Goal: Task Accomplishment & Management: Use online tool/utility

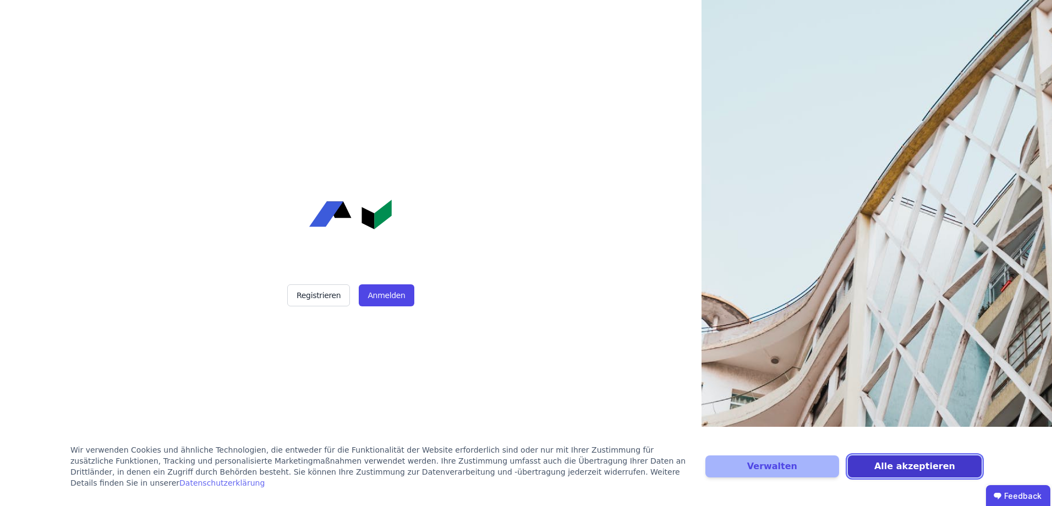
click at [889, 472] on button "Alle akzeptieren" at bounding box center [915, 466] width 134 height 22
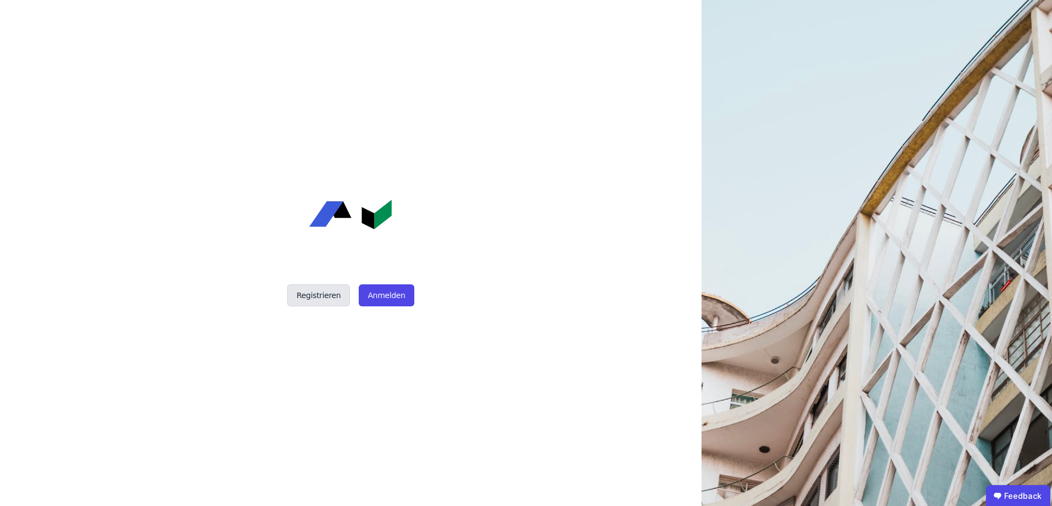
click at [305, 303] on button "Registrieren" at bounding box center [318, 295] width 63 height 22
click at [385, 305] on button "Anmelden" at bounding box center [386, 295] width 55 height 22
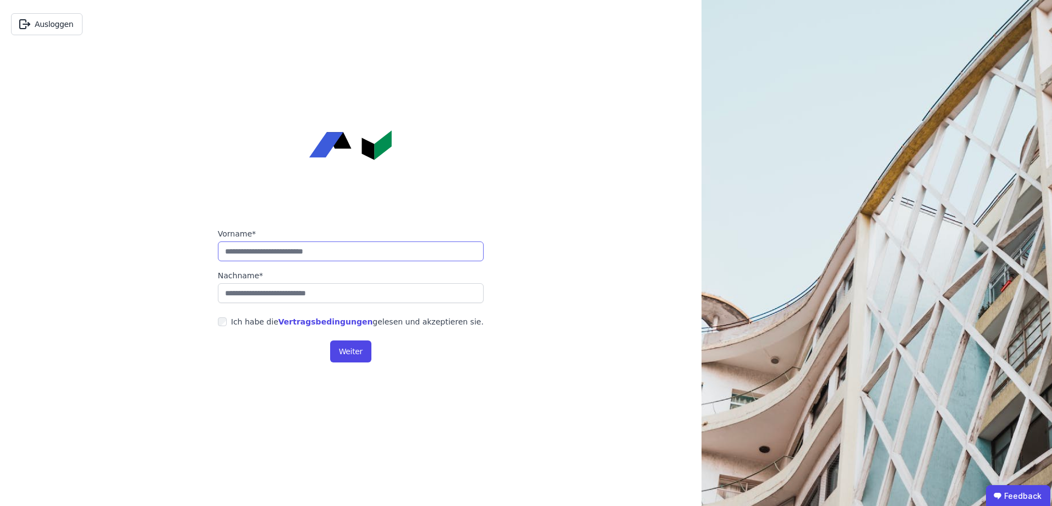
click at [325, 248] on input "string" at bounding box center [351, 251] width 266 height 20
type input "*******"
click at [353, 348] on button "Weiter" at bounding box center [350, 351] width 41 height 22
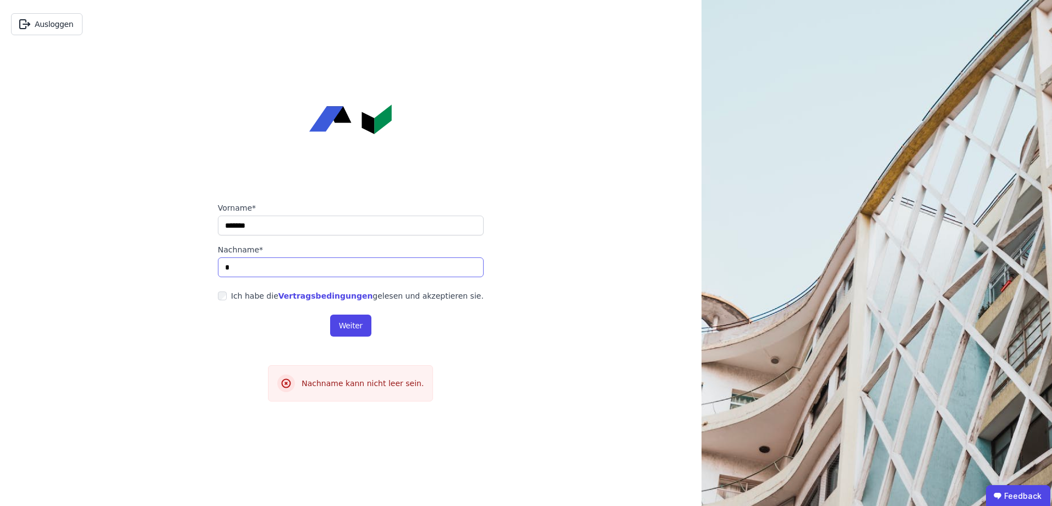
click at [256, 269] on input "string" at bounding box center [351, 267] width 266 height 20
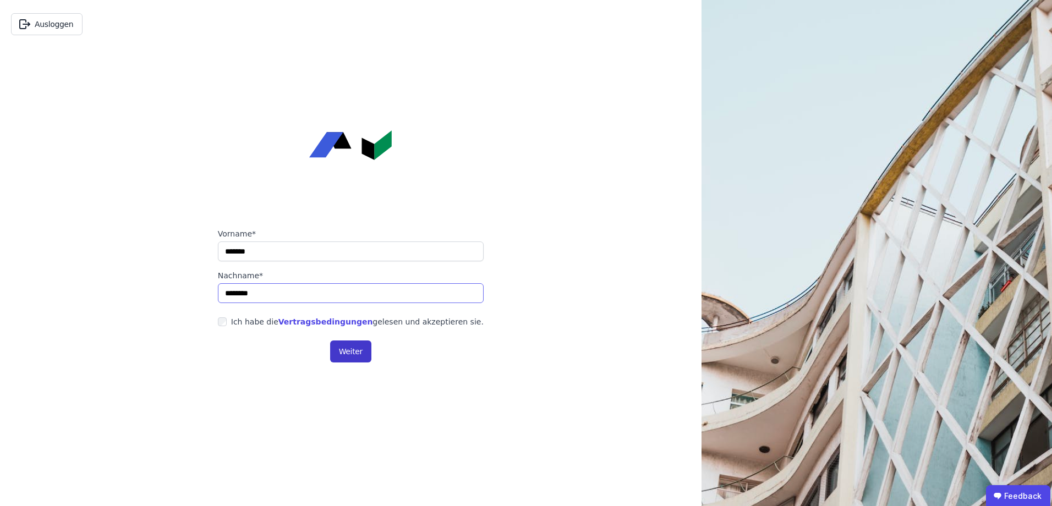
type input "********"
click at [344, 352] on button "Weiter" at bounding box center [350, 351] width 41 height 22
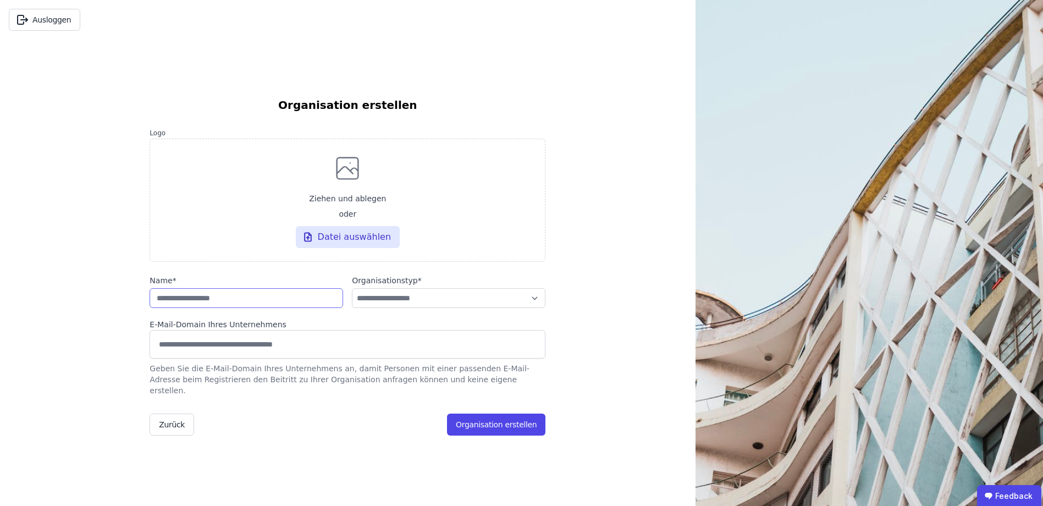
click at [248, 306] on input "string" at bounding box center [247, 298] width 194 height 20
type input "****"
click at [375, 303] on select "**********" at bounding box center [449, 298] width 194 height 20
select select "**********"
click at [352, 294] on select "**********" at bounding box center [449, 298] width 194 height 20
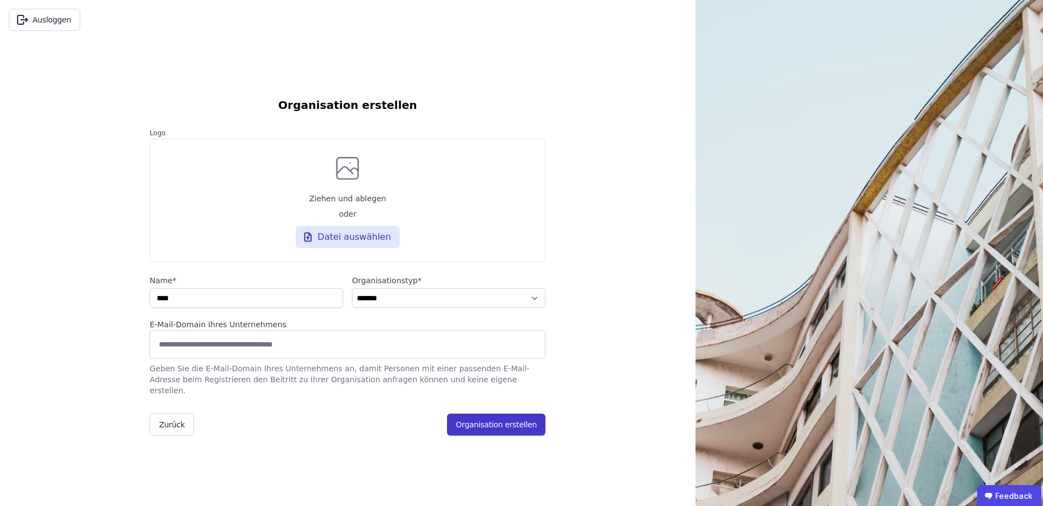
click at [505, 420] on button "Organisation erstellen" at bounding box center [496, 425] width 98 height 22
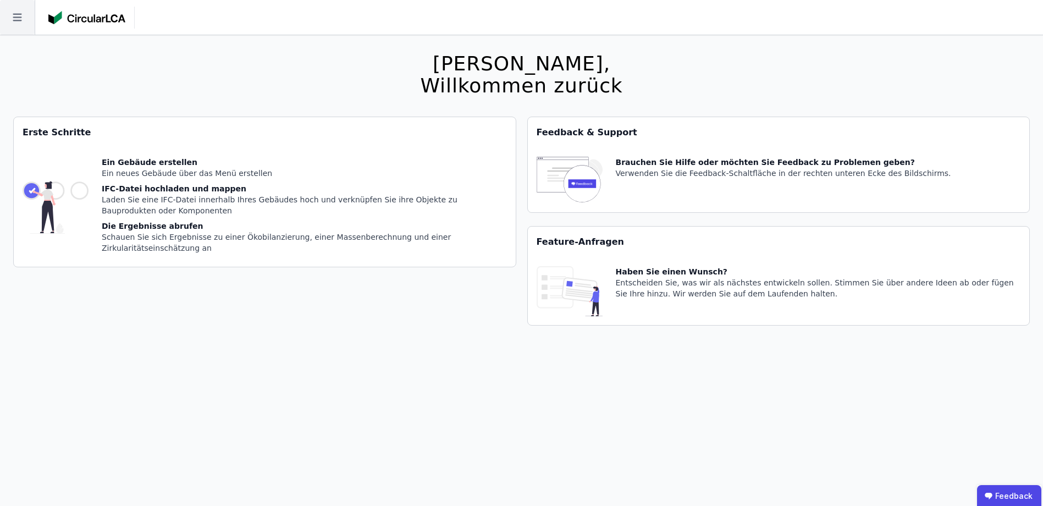
click at [23, 14] on icon at bounding box center [17, 17] width 35 height 35
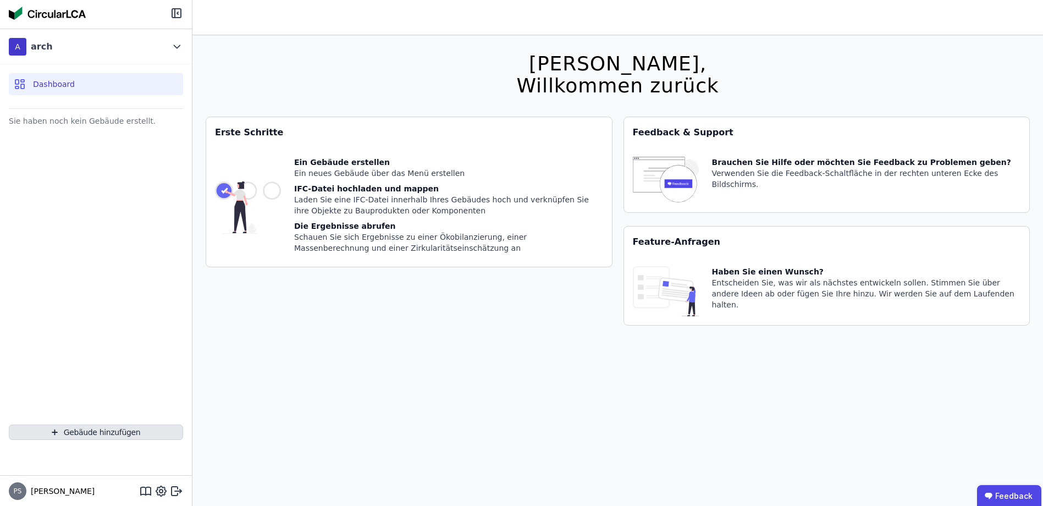
click at [55, 430] on icon "button" at bounding box center [55, 432] width 8 height 13
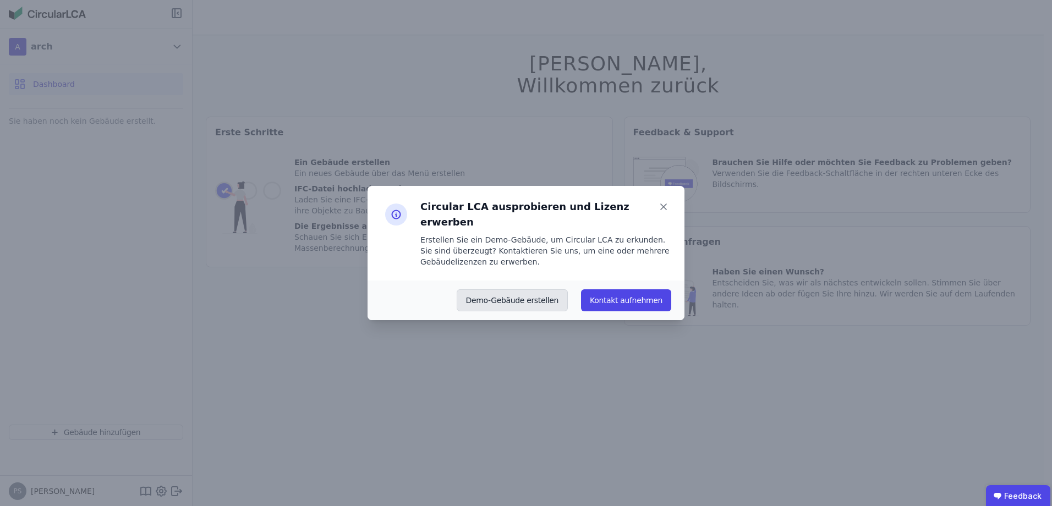
click at [534, 298] on button "Demo-Gebäude erstellen" at bounding box center [513, 300] width 112 height 22
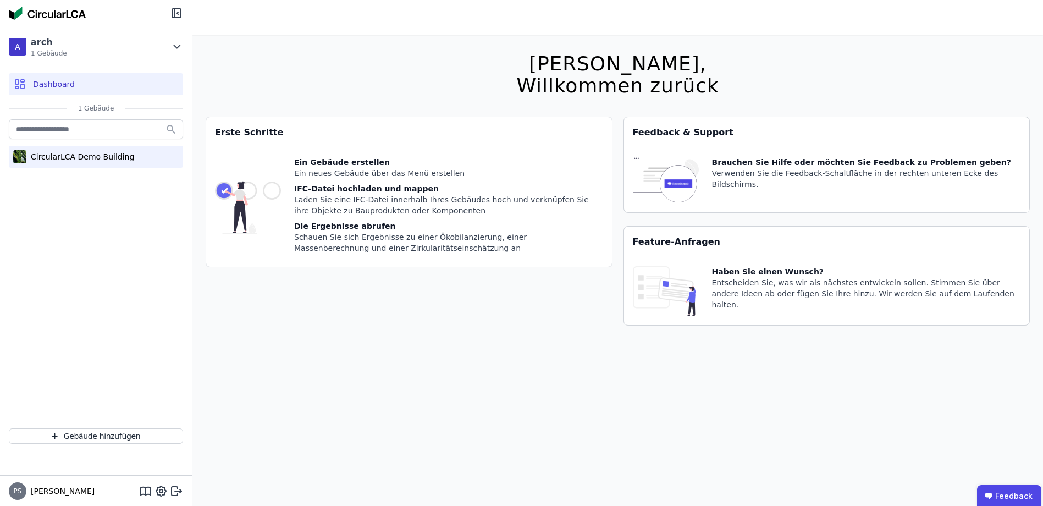
click at [52, 160] on div "CircularLCA Demo Building" at bounding box center [80, 156] width 108 height 11
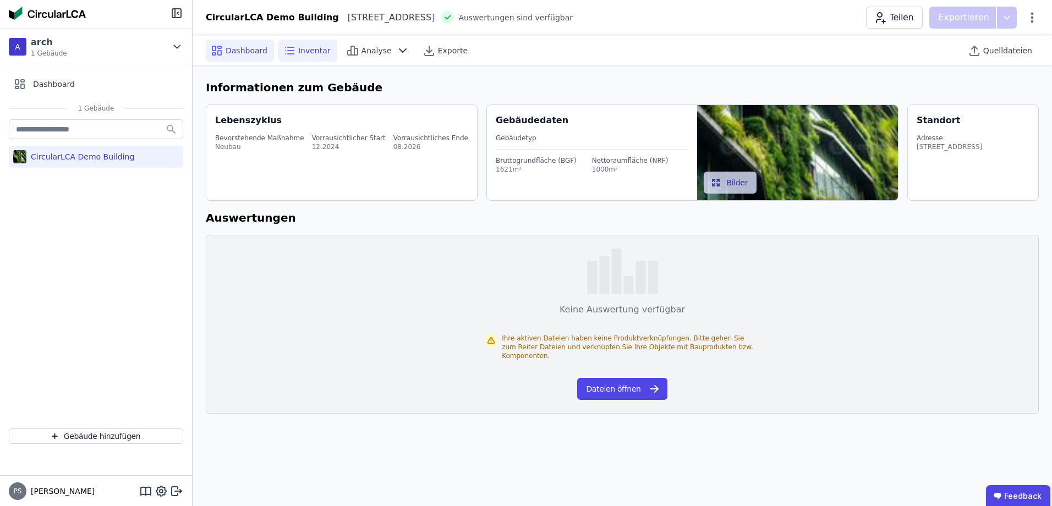
click at [304, 48] on span "Inventar" at bounding box center [314, 50] width 32 height 11
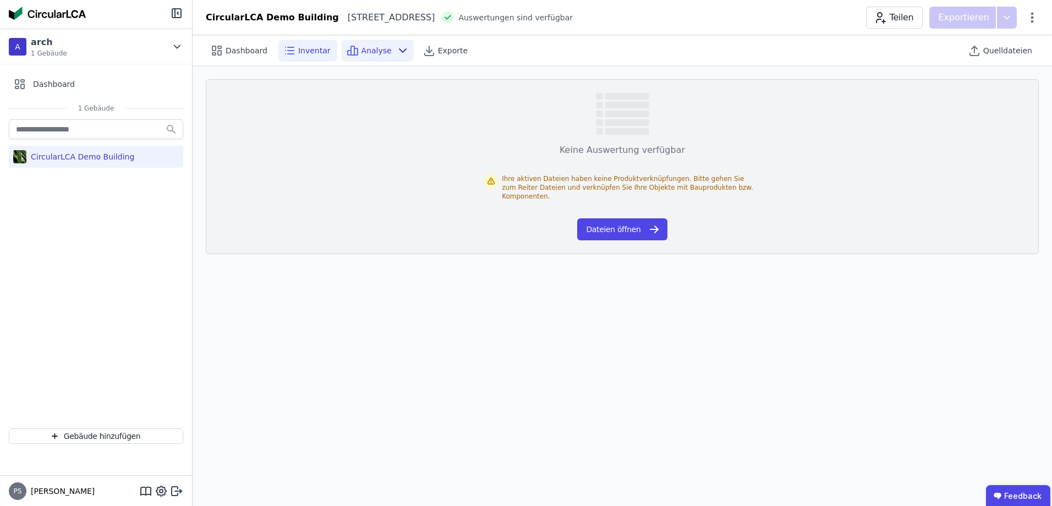
click at [368, 51] on span "Analyse" at bounding box center [376, 50] width 30 height 11
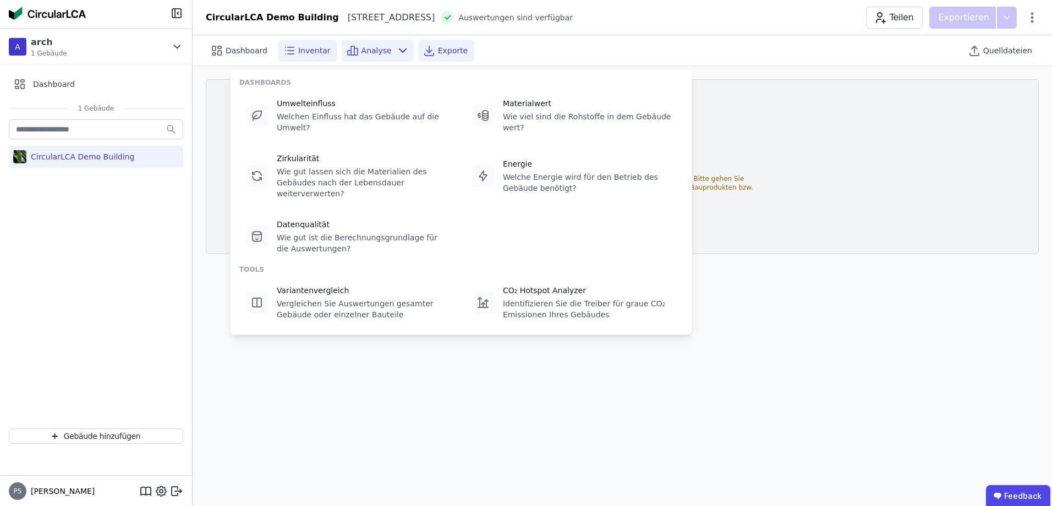
click at [444, 52] on span "Exporte" at bounding box center [453, 50] width 30 height 11
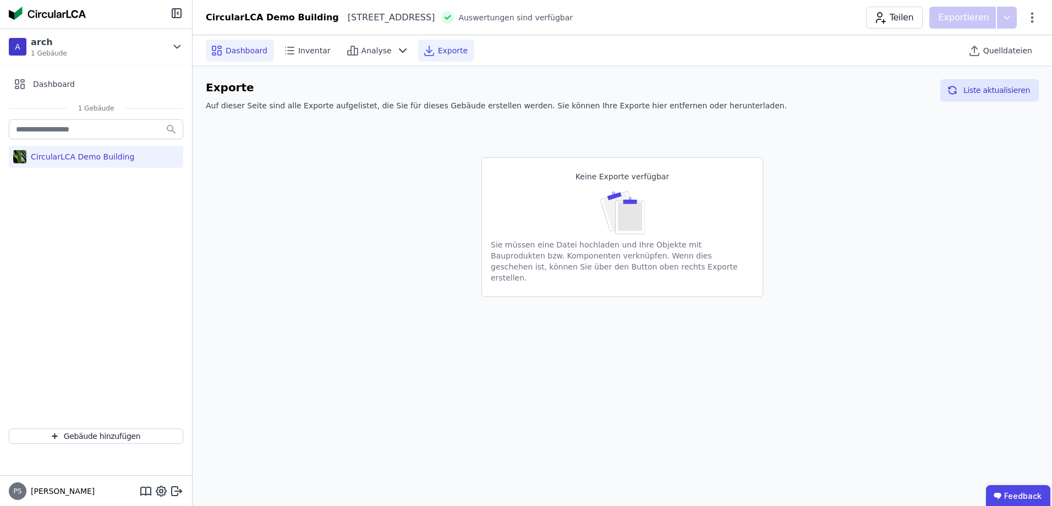
click at [226, 48] on span "Dashboard" at bounding box center [247, 50] width 42 height 11
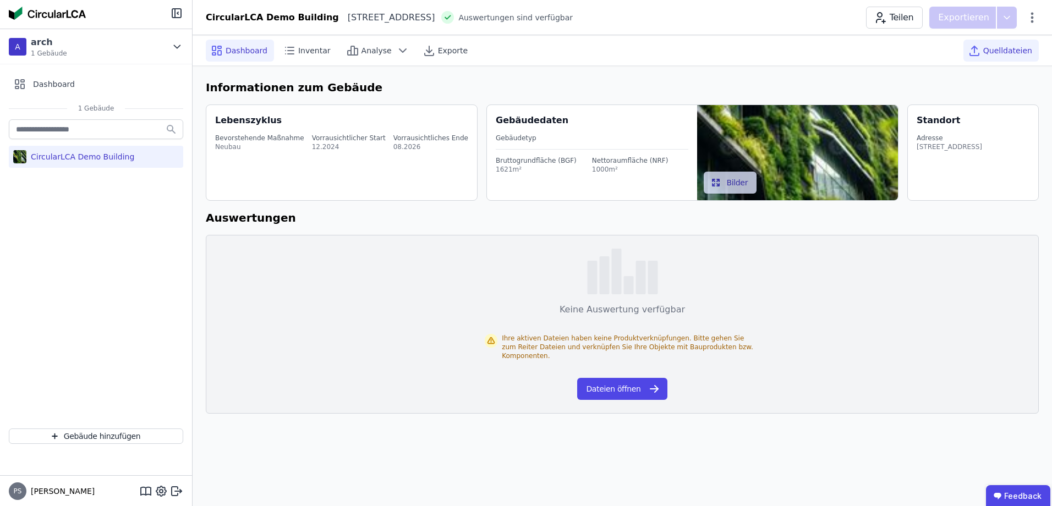
click at [1002, 51] on span "Quelldateien" at bounding box center [1007, 50] width 49 height 11
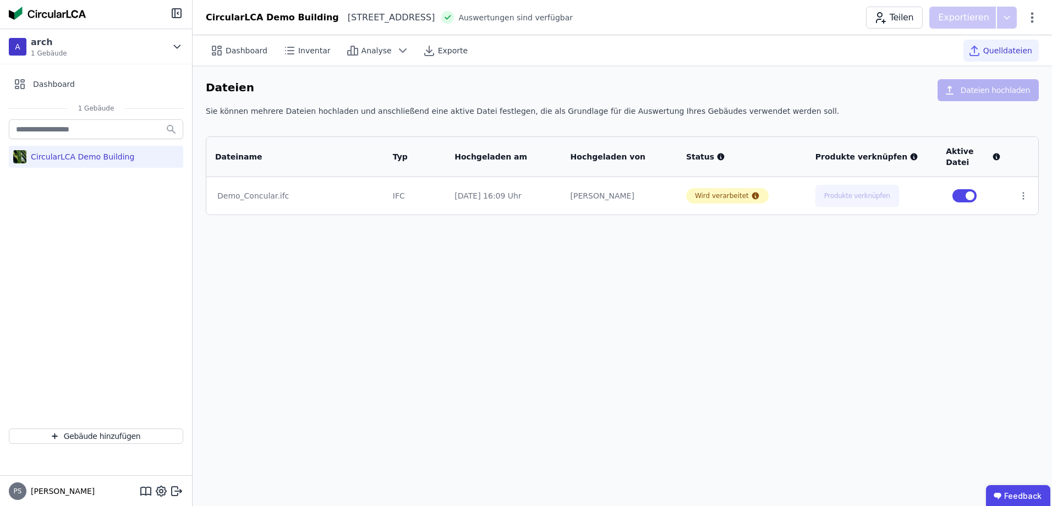
click at [76, 153] on div "CircularLCA Demo Building" at bounding box center [80, 156] width 108 height 11
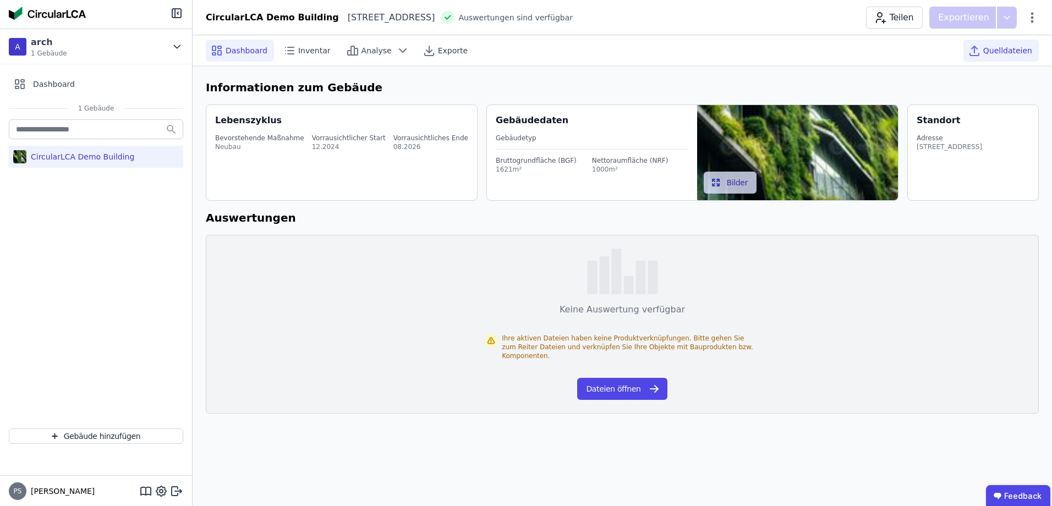
click at [987, 53] on span "Quelldateien" at bounding box center [1007, 50] width 49 height 11
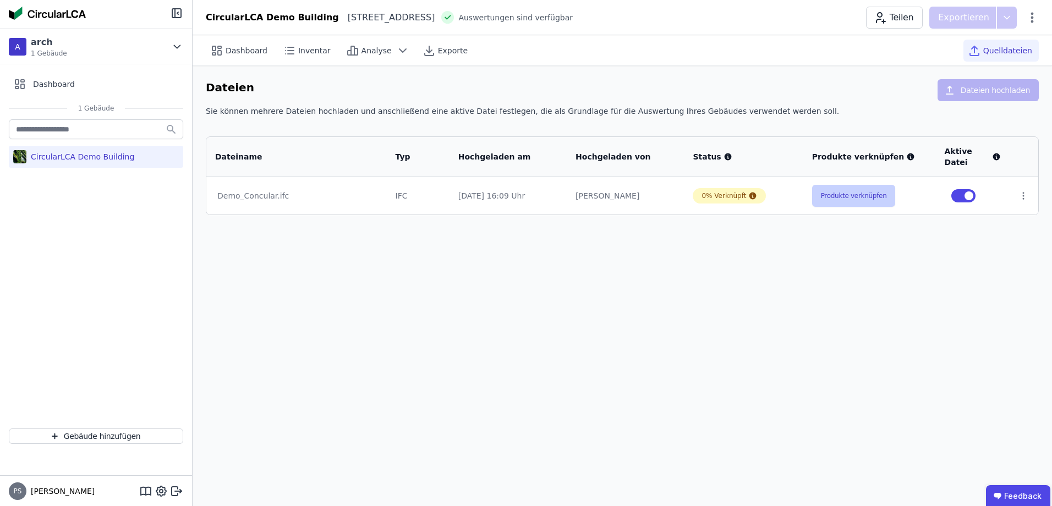
click at [856, 199] on button "Produkte verknüpfen" at bounding box center [854, 196] width 84 height 22
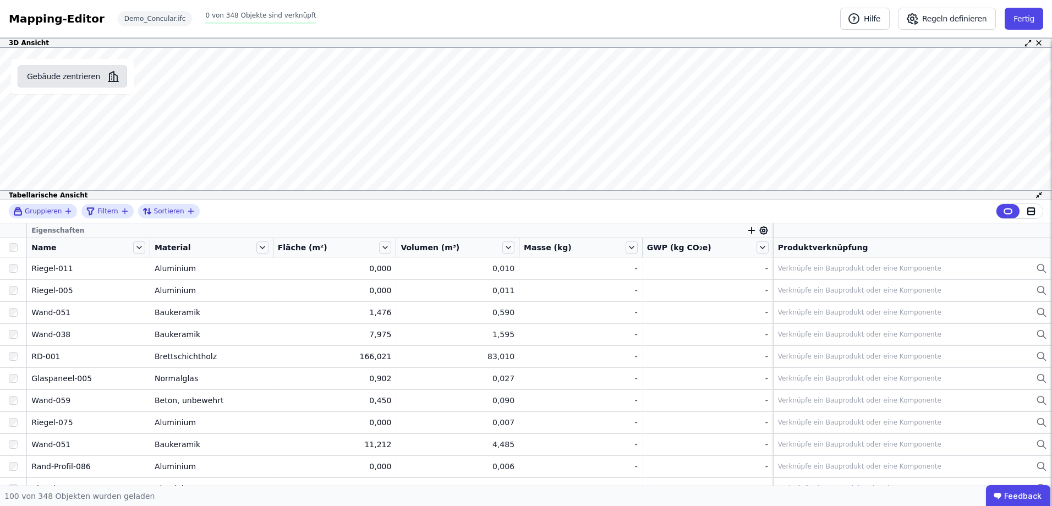
click at [72, 74] on button "Gebäude zentrieren" at bounding box center [72, 76] width 109 height 22
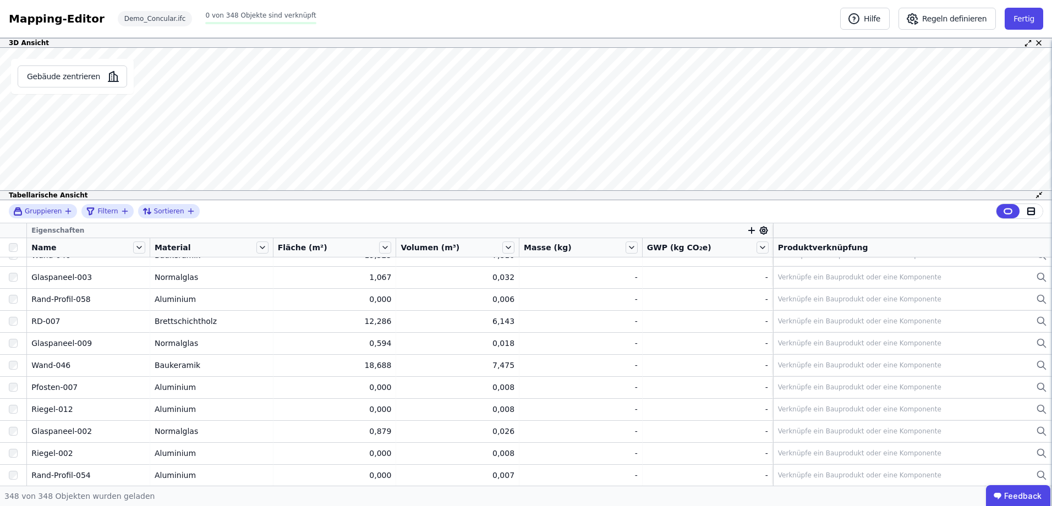
scroll to position [7429, 0]
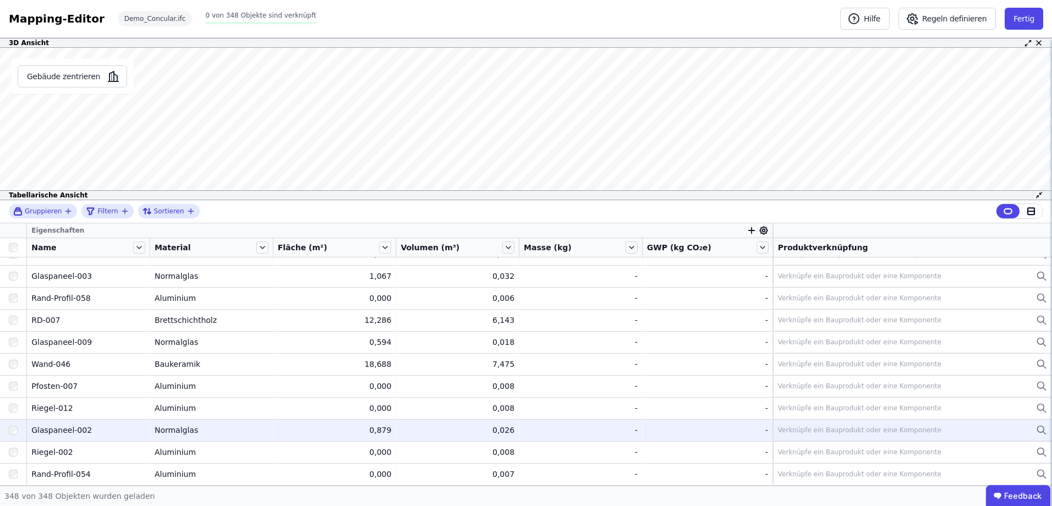
click at [75, 431] on div "Glaspaneel-002" at bounding box center [88, 430] width 114 height 11
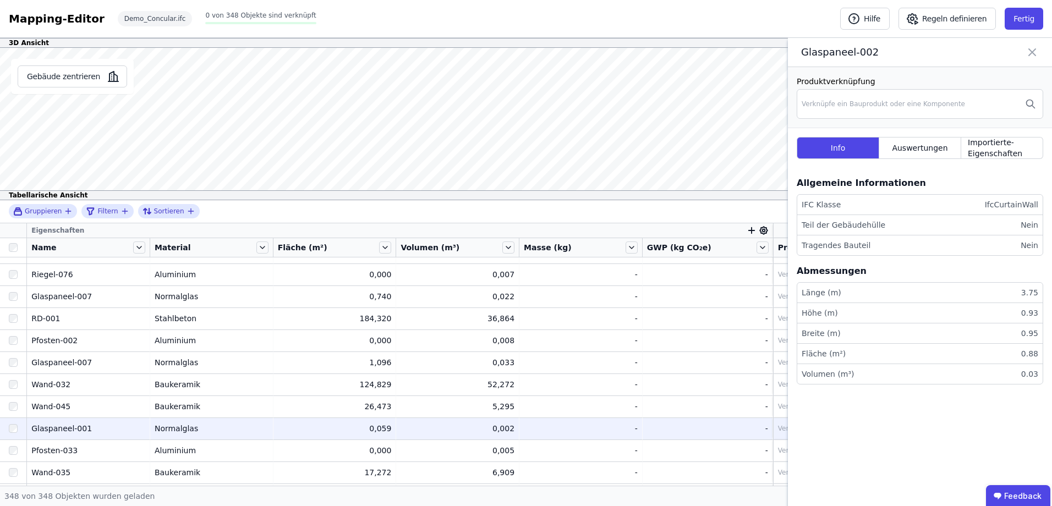
scroll to position [5614, 0]
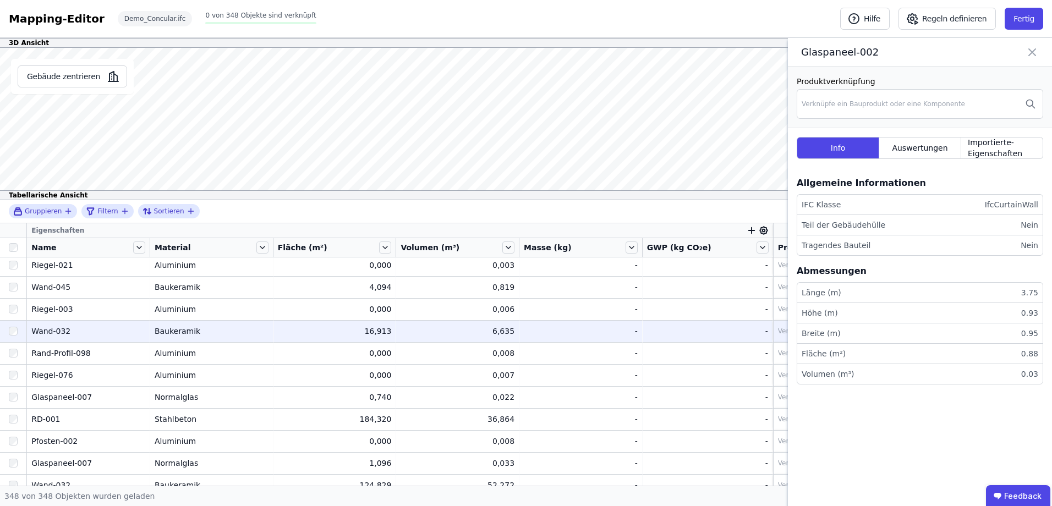
click at [39, 331] on div "Wand-032" at bounding box center [88, 331] width 114 height 11
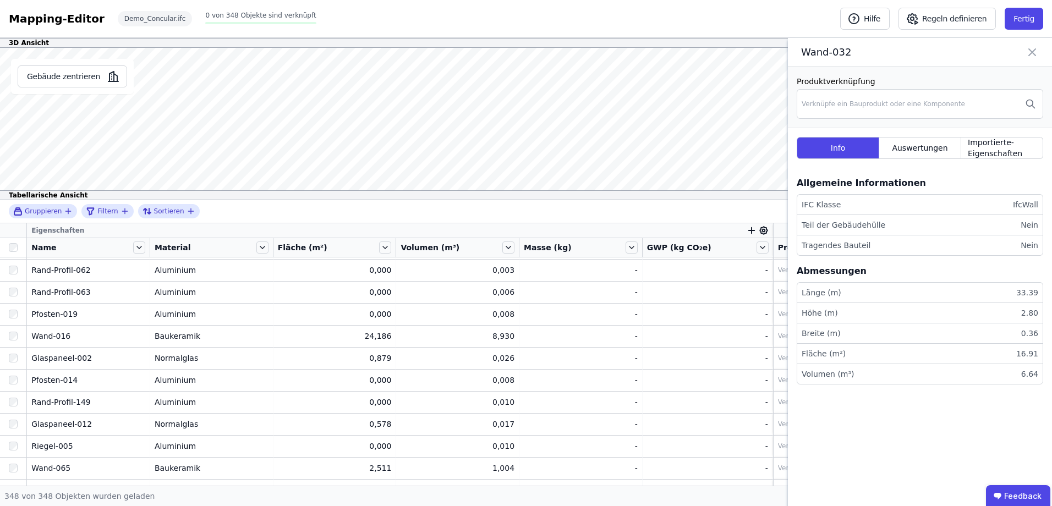
scroll to position [4459, 0]
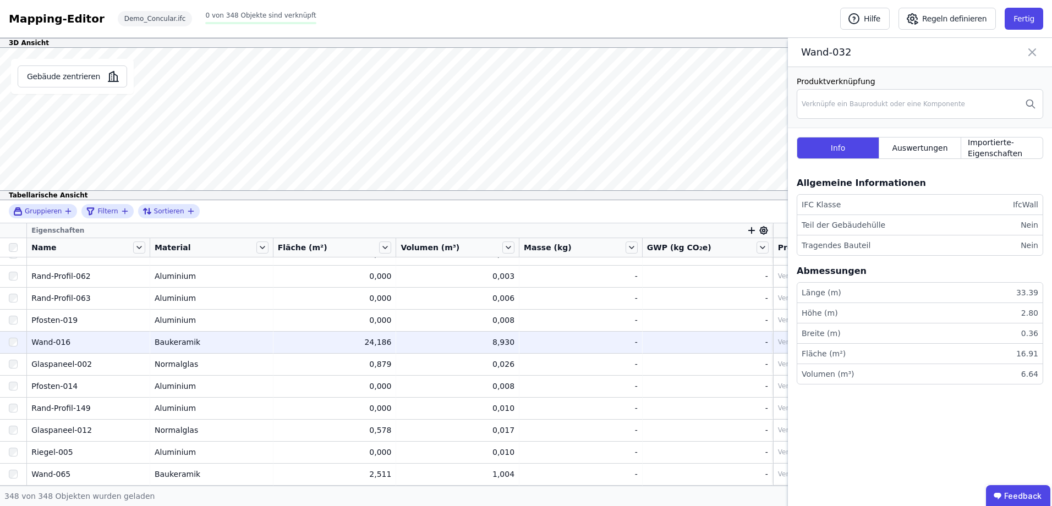
click at [60, 339] on div "Wand-016" at bounding box center [88, 342] width 114 height 11
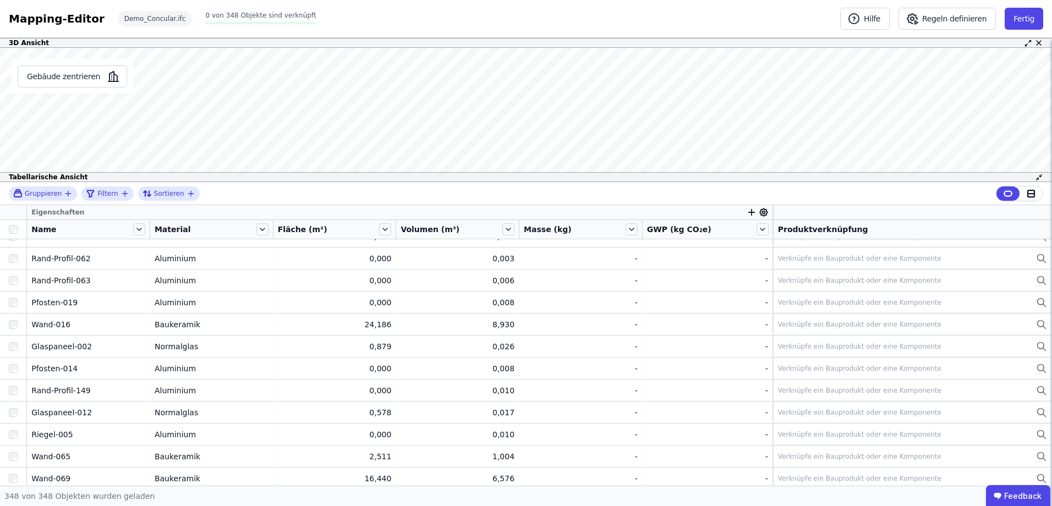
click at [527, 234] on div "3D Ansicht Gebäude zentrieren Wand-016 Produktverknüpfung Verknüpfe ein Bauprod…" at bounding box center [526, 262] width 1052 height 448
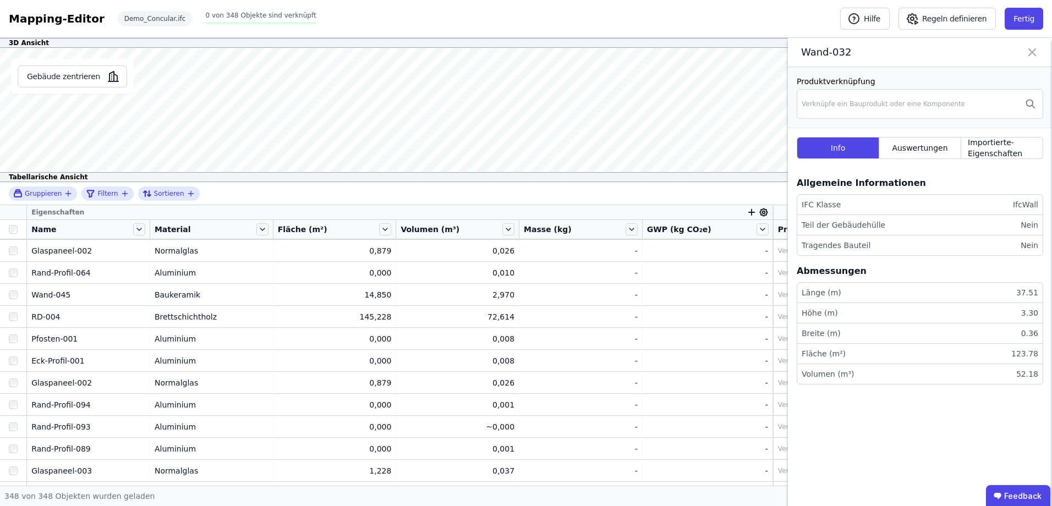
scroll to position [2805, 0]
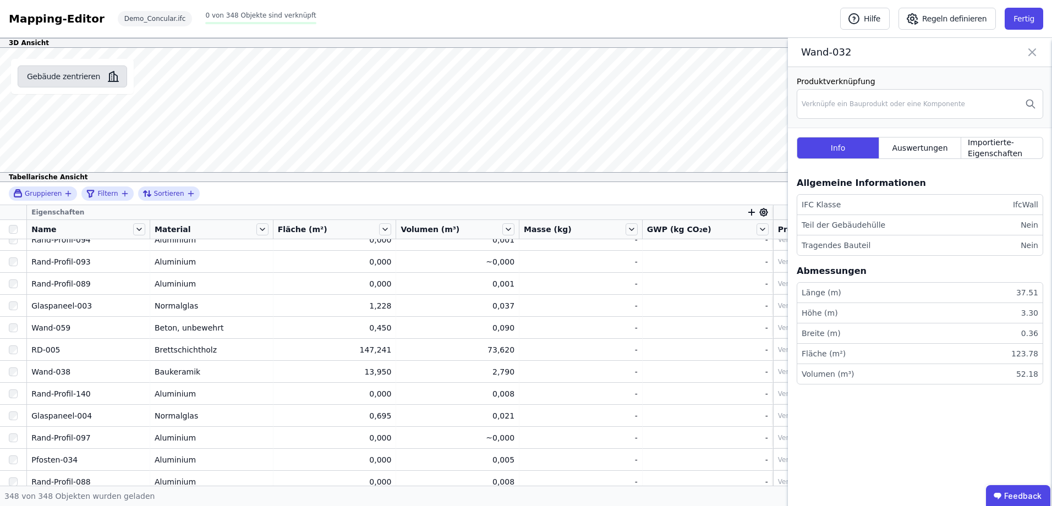
click at [74, 71] on button "Gebäude zentrieren" at bounding box center [72, 76] width 109 height 22
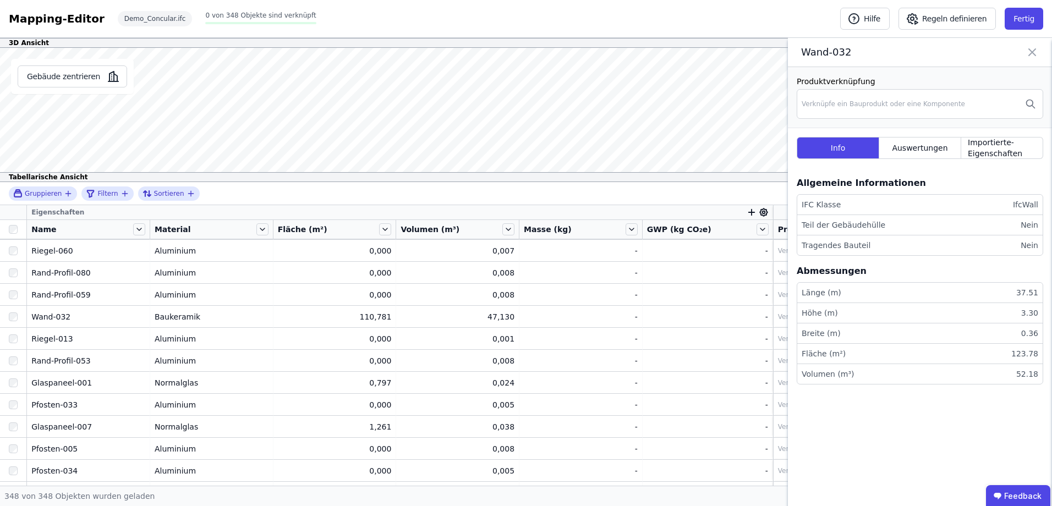
scroll to position [0, 0]
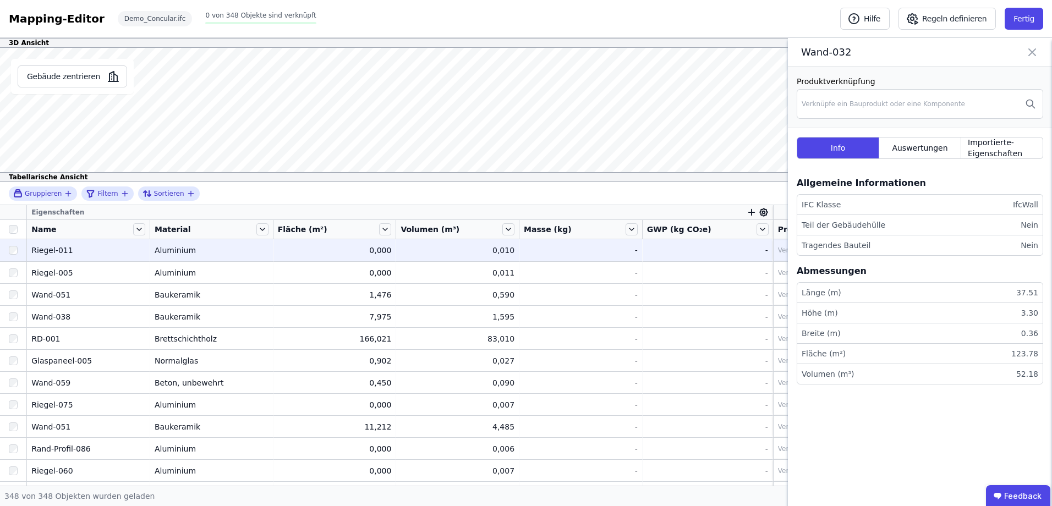
click at [156, 253] on div "Aluminium" at bounding box center [212, 250] width 114 height 11
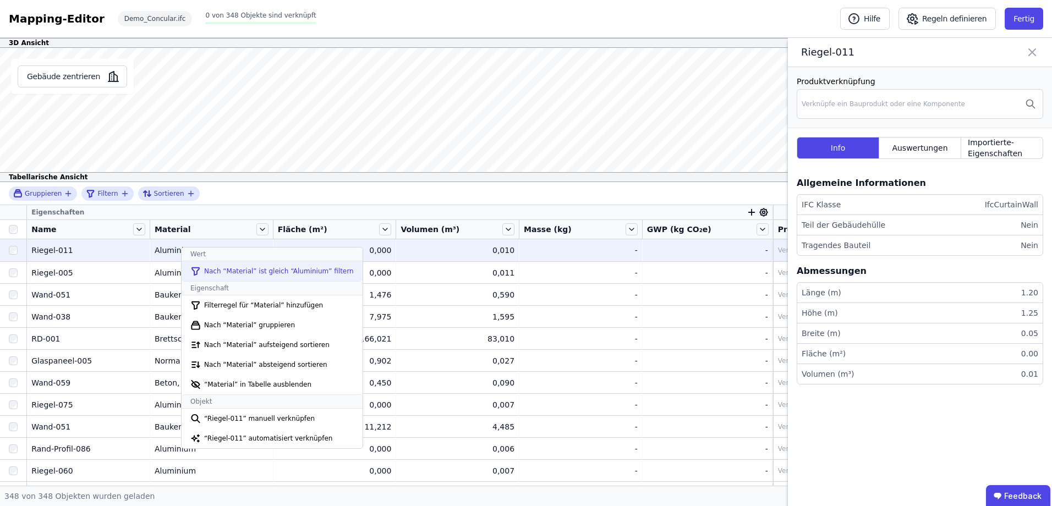
click at [214, 270] on li "Nach “Material” ist gleich “Aluminium” filtern" at bounding box center [272, 271] width 181 height 20
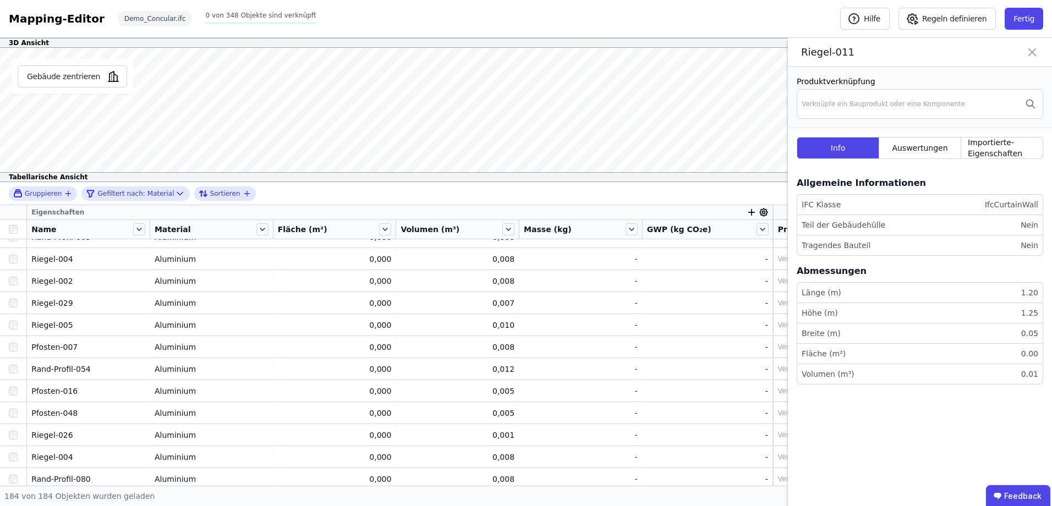
scroll to position [1019, 0]
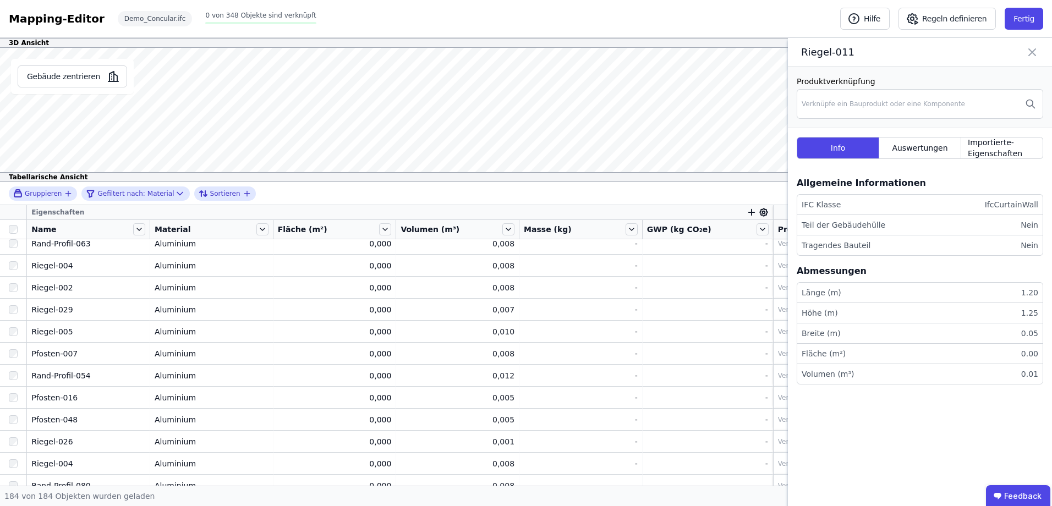
click at [177, 391] on td "Aluminium Aluminium" at bounding box center [211, 397] width 123 height 22
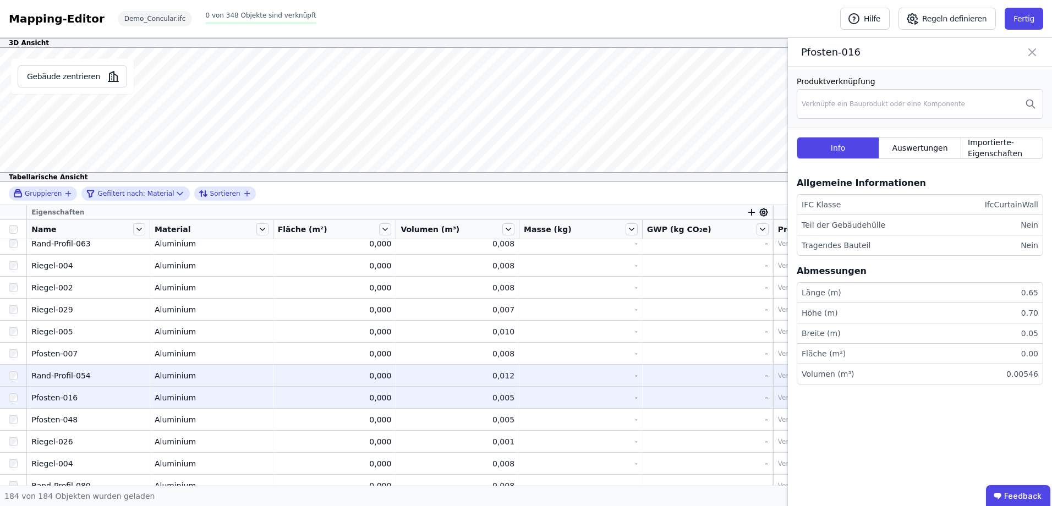
click at [173, 376] on div "Aluminium" at bounding box center [212, 375] width 114 height 11
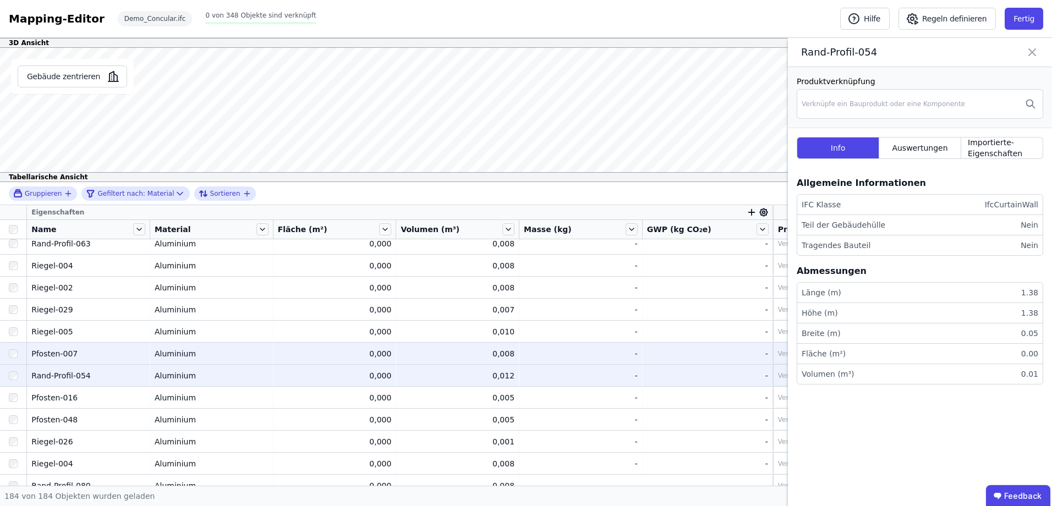
click at [172, 360] on td "Aluminium Aluminium" at bounding box center [211, 353] width 123 height 22
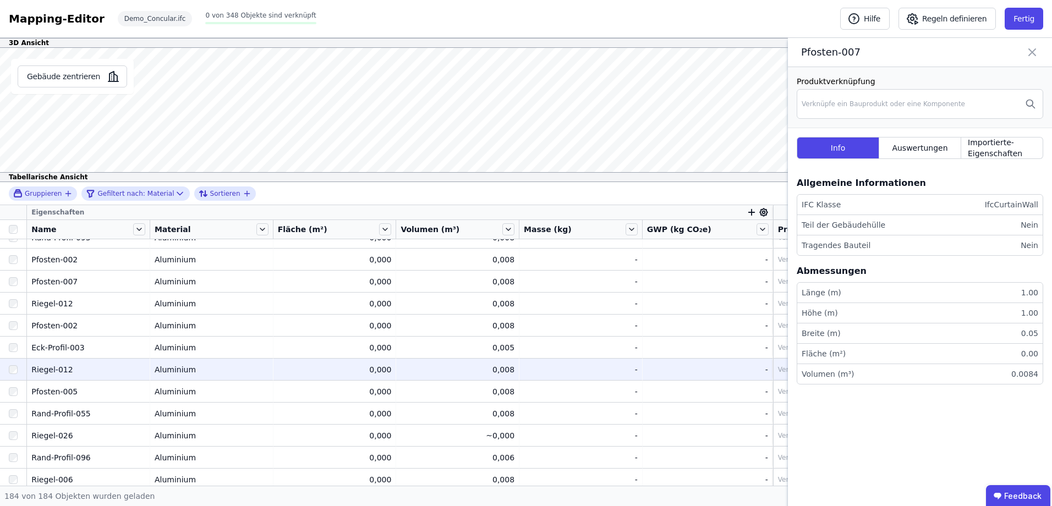
scroll to position [3549, 0]
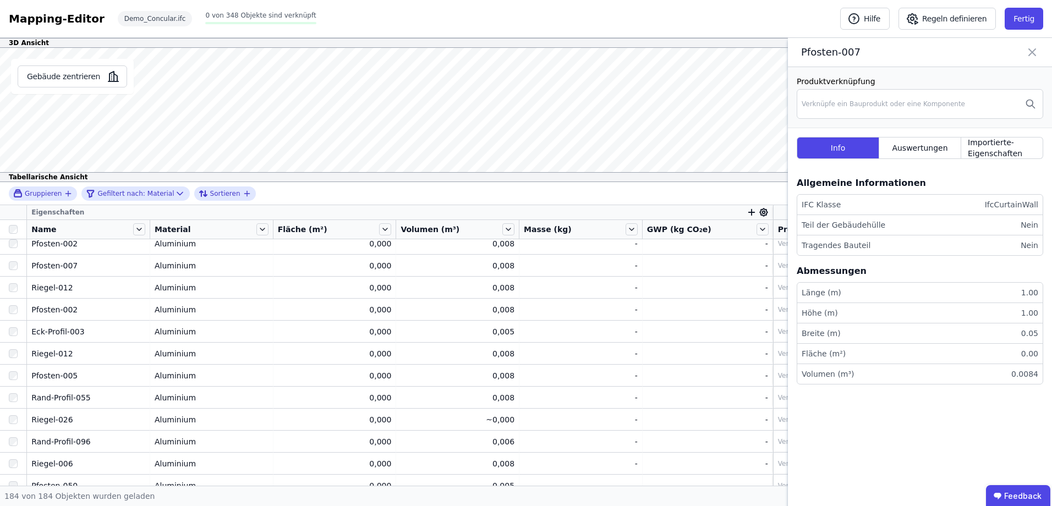
click at [1034, 54] on icon at bounding box center [1032, 52] width 7 height 7
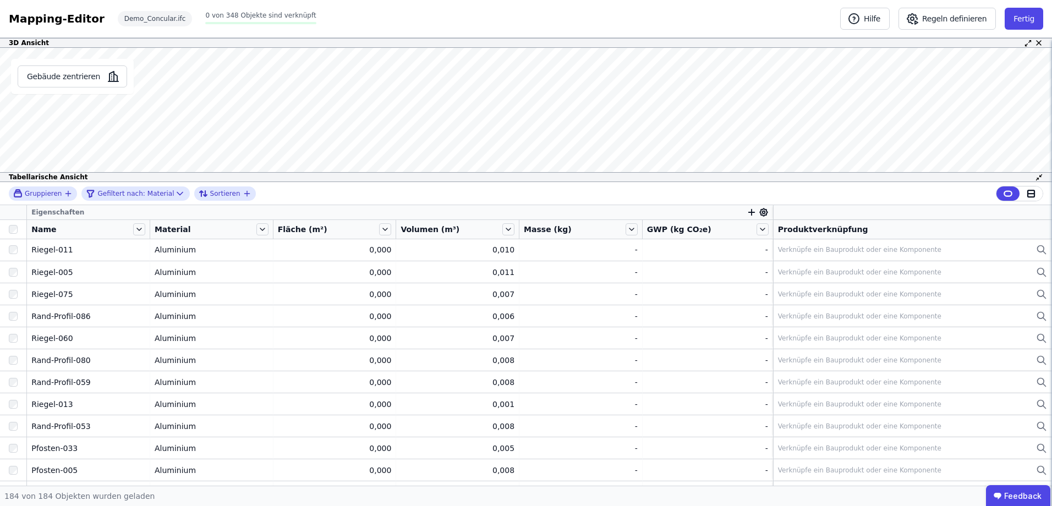
scroll to position [0, 0]
click at [134, 232] on icon at bounding box center [139, 229] width 12 height 12
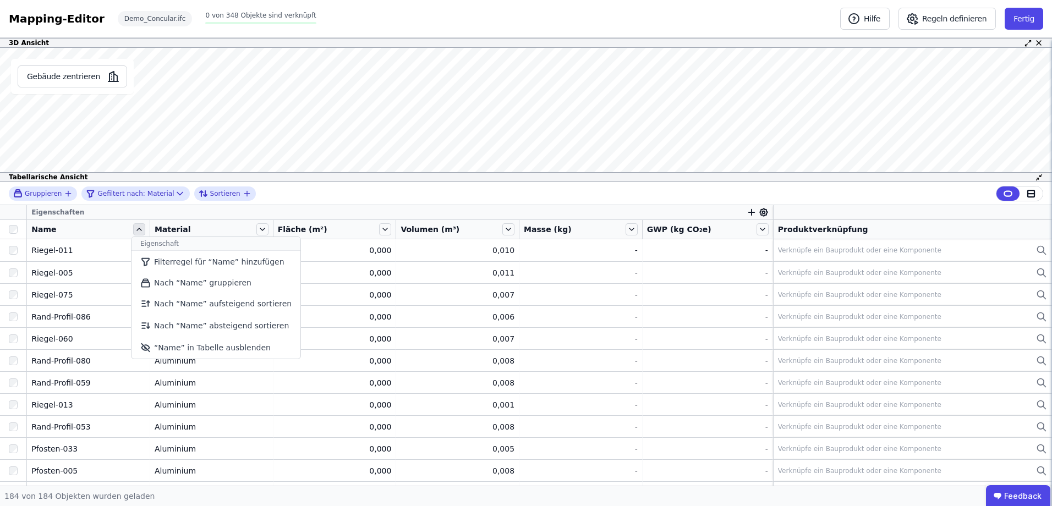
click at [134, 232] on icon at bounding box center [139, 229] width 12 height 12
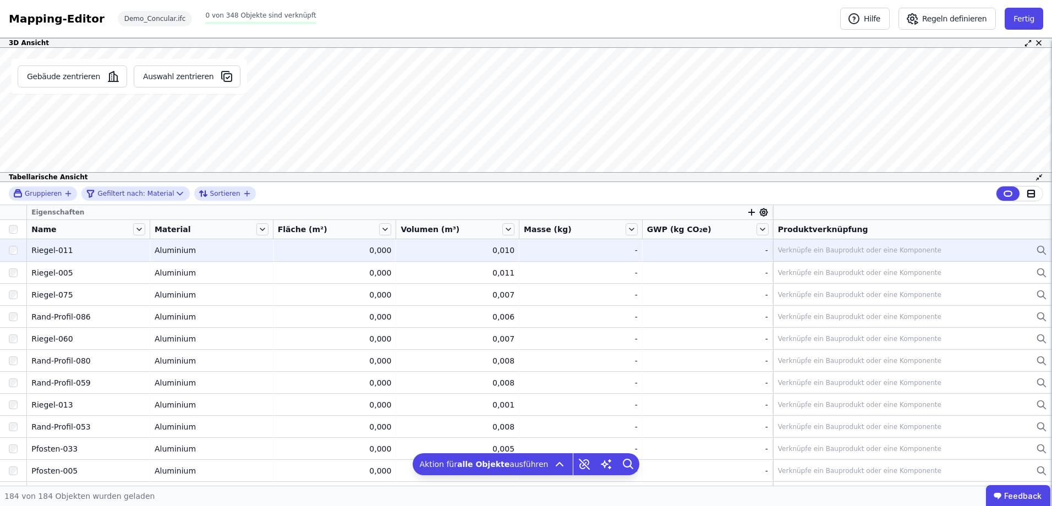
click at [863, 255] on div "Verknüpfe ein Bauprodukt oder eine Komponente" at bounding box center [859, 250] width 163 height 9
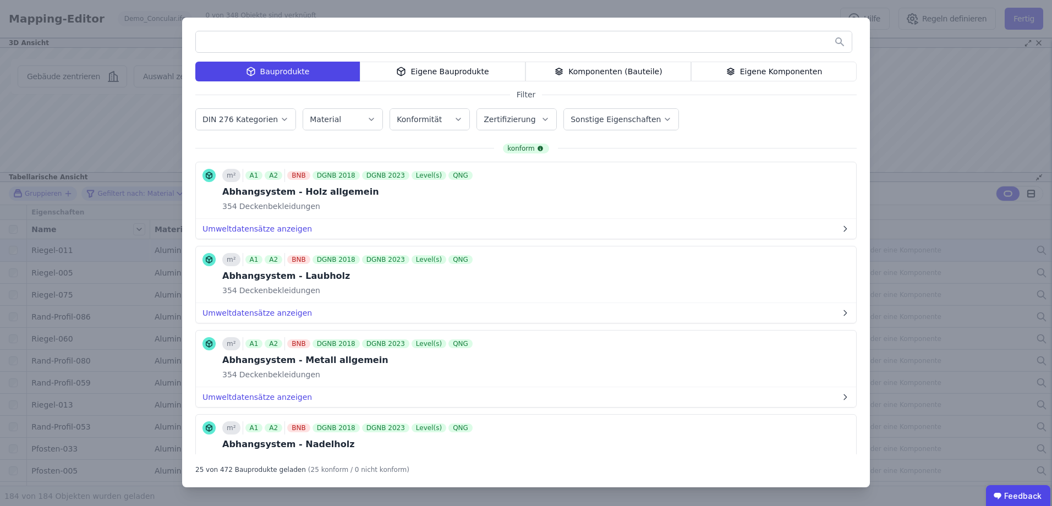
click at [318, 39] on input "text" at bounding box center [524, 42] width 656 height 20
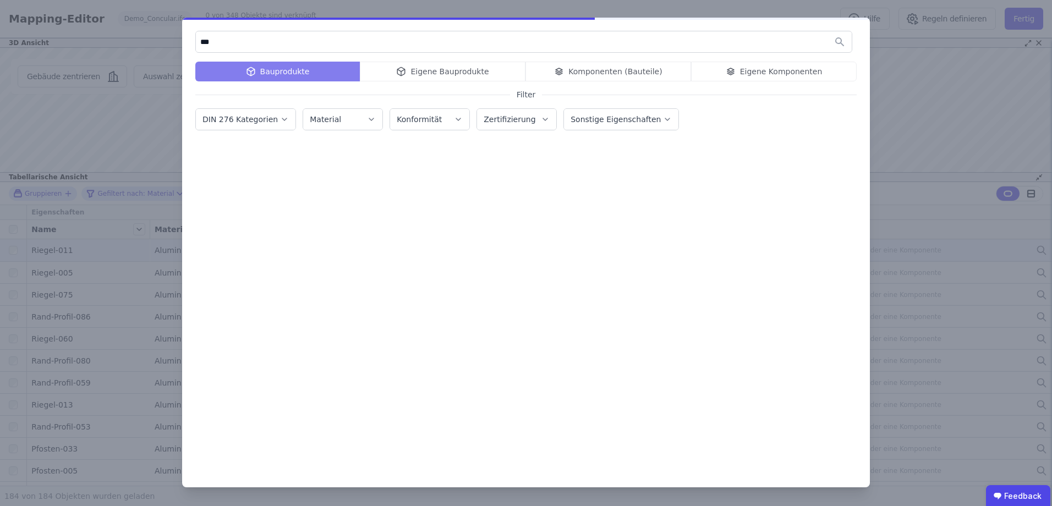
type input "***"
click at [323, 122] on label "Material" at bounding box center [327, 119] width 34 height 9
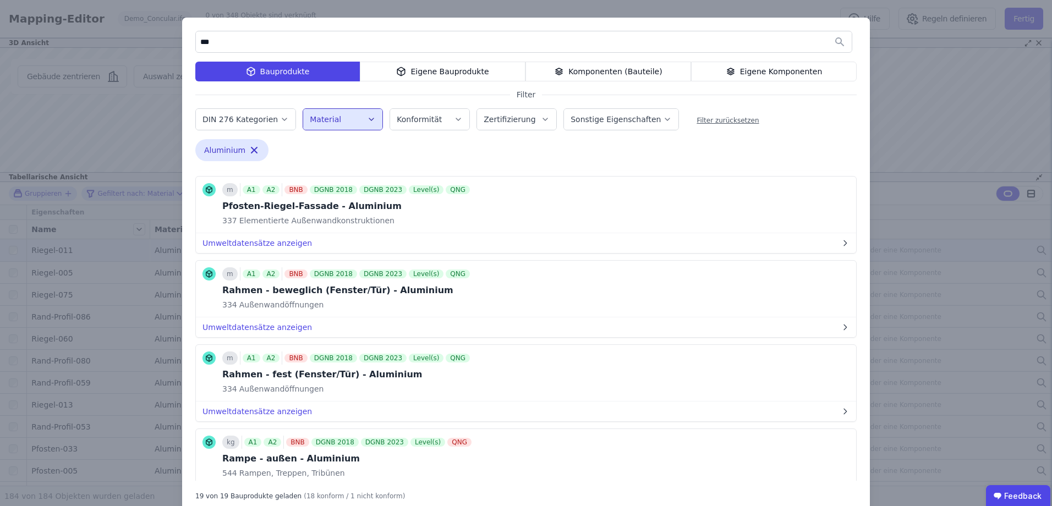
scroll to position [770, 0]
click at [749, 204] on button "Bauprodukt verknüpfen" at bounding box center [754, 204] width 119 height 22
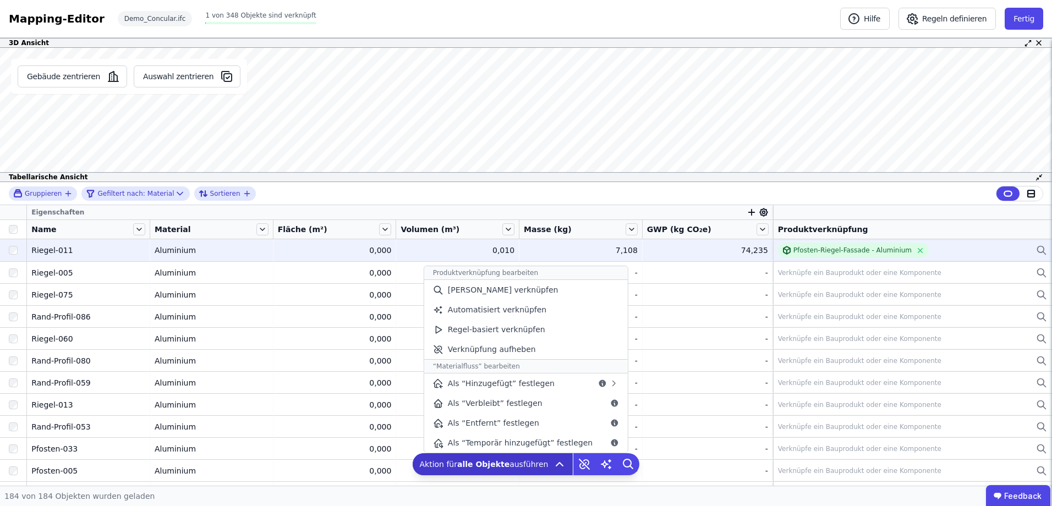
click at [504, 467] on b "alle Objekte" at bounding box center [483, 464] width 52 height 9
click at [502, 329] on span "Regel-basiert verknüpfen" at bounding box center [496, 329] width 97 height 11
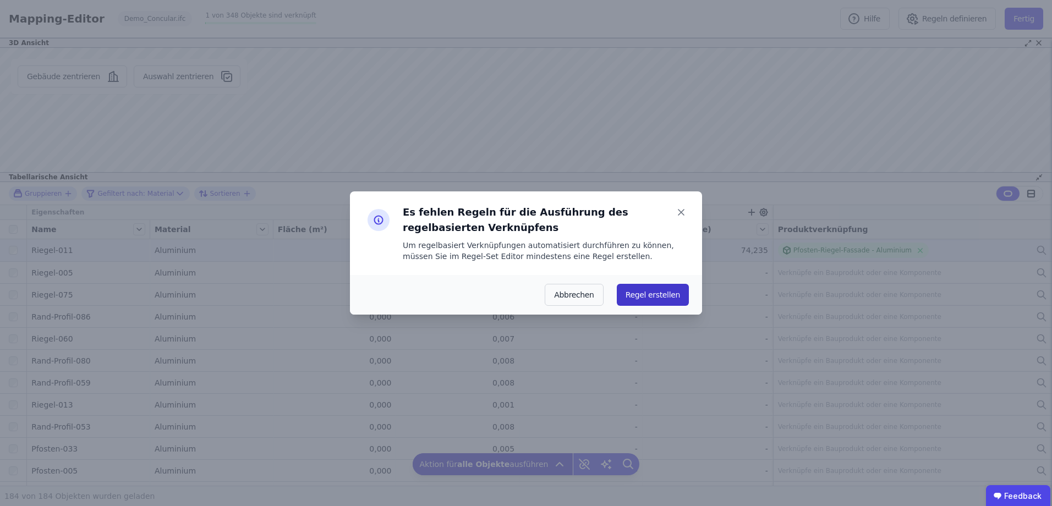
click at [668, 293] on button "Regel erstellen" at bounding box center [653, 295] width 72 height 22
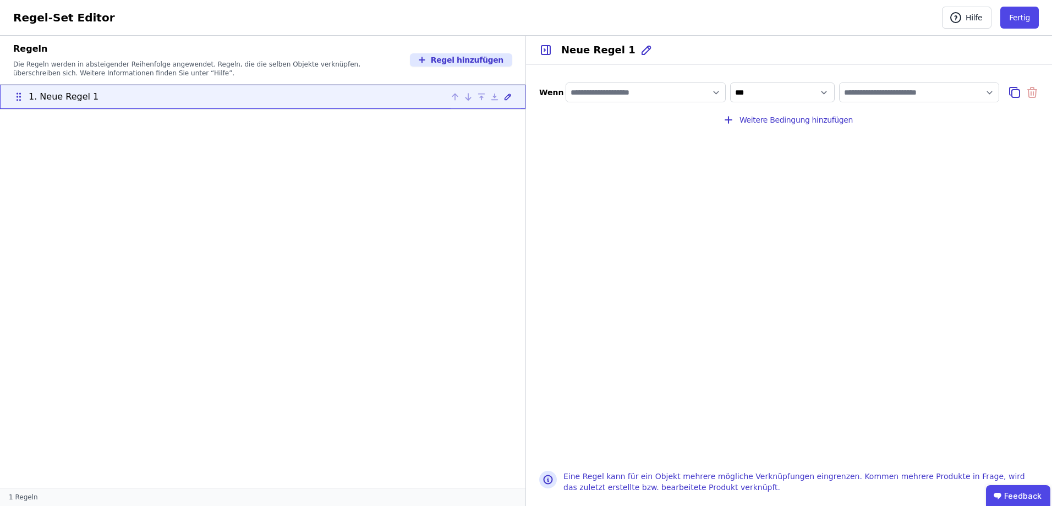
click at [120, 99] on div "1. Neue Regel 1" at bounding box center [262, 96] width 499 height 13
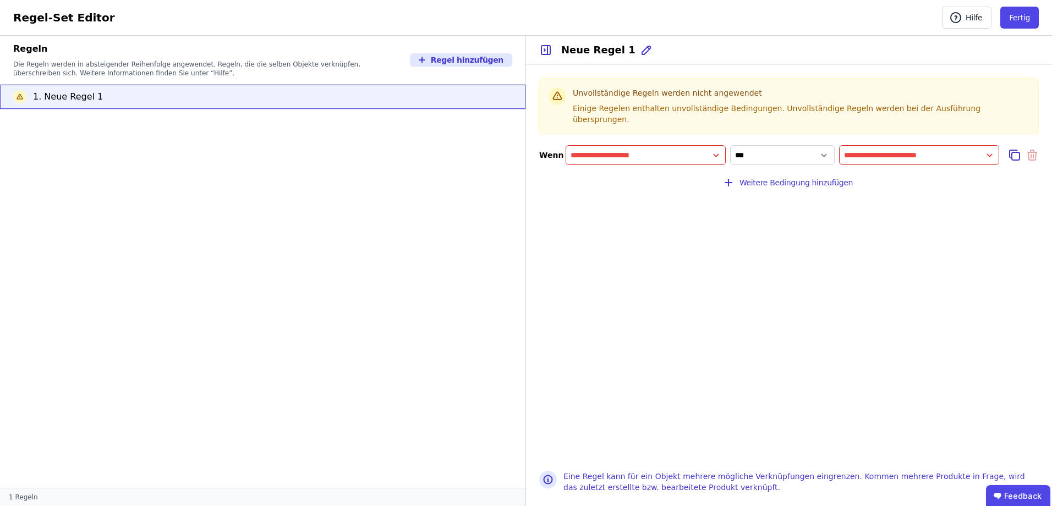
click at [693, 147] on input "filter_by" at bounding box center [645, 155] width 159 height 20
click at [688, 175] on icon at bounding box center [686, 177] width 3 height 5
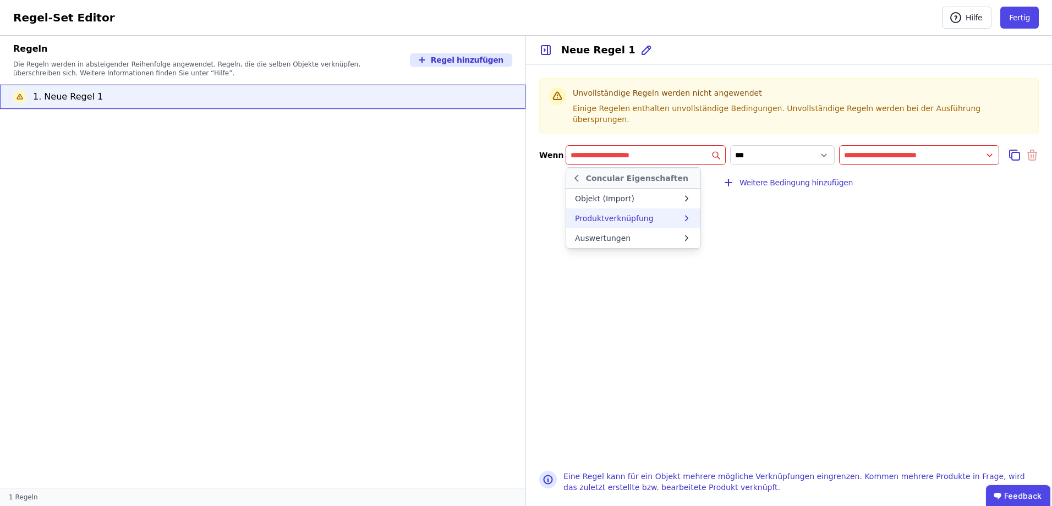
click at [687, 216] on icon at bounding box center [686, 218] width 3 height 5
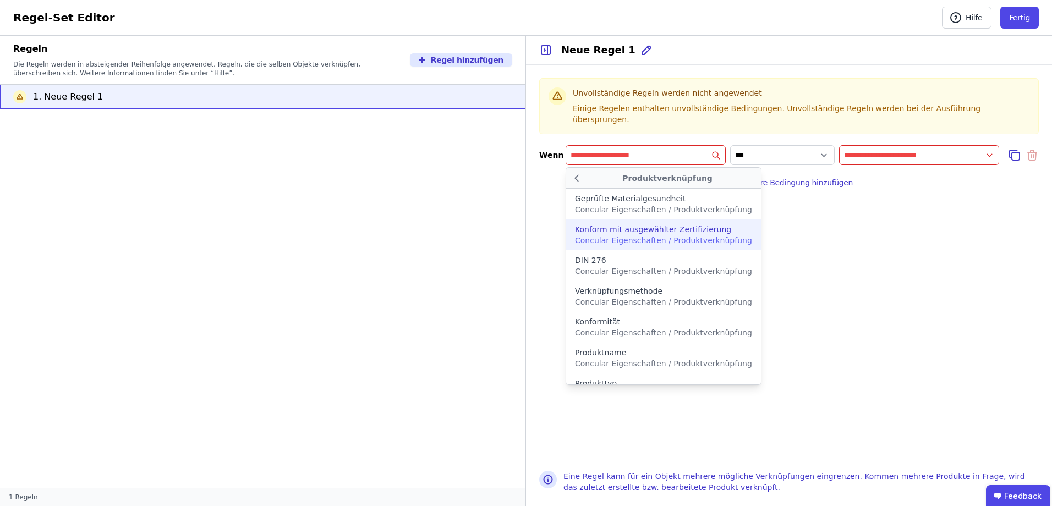
click at [635, 145] on input "filter_by" at bounding box center [645, 155] width 159 height 20
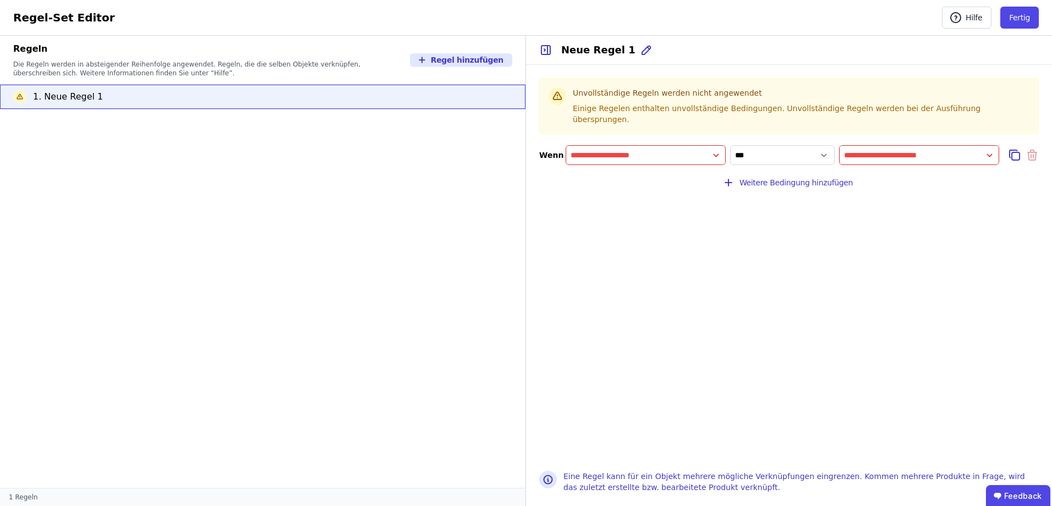
click at [717, 146] on input "filter_by" at bounding box center [645, 155] width 159 height 20
click at [689, 192] on icon at bounding box center [687, 197] width 10 height 11
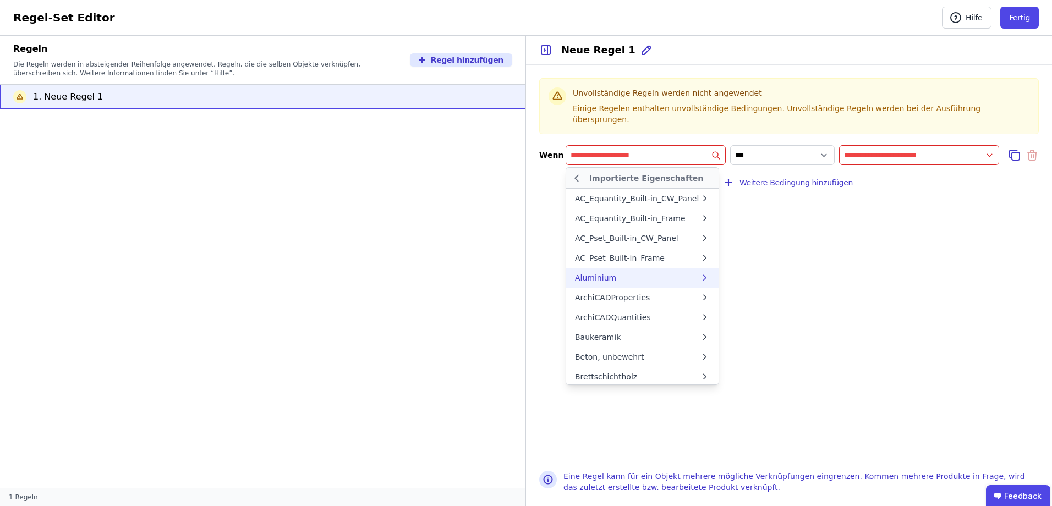
click at [652, 272] on div "Aluminium" at bounding box center [637, 277] width 125 height 11
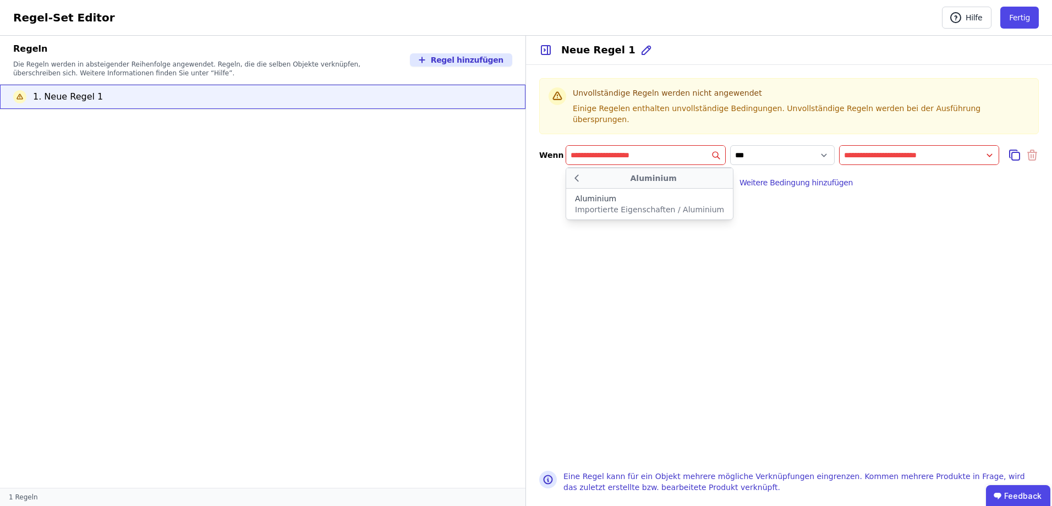
click at [879, 145] on input "value" at bounding box center [918, 155] width 159 height 20
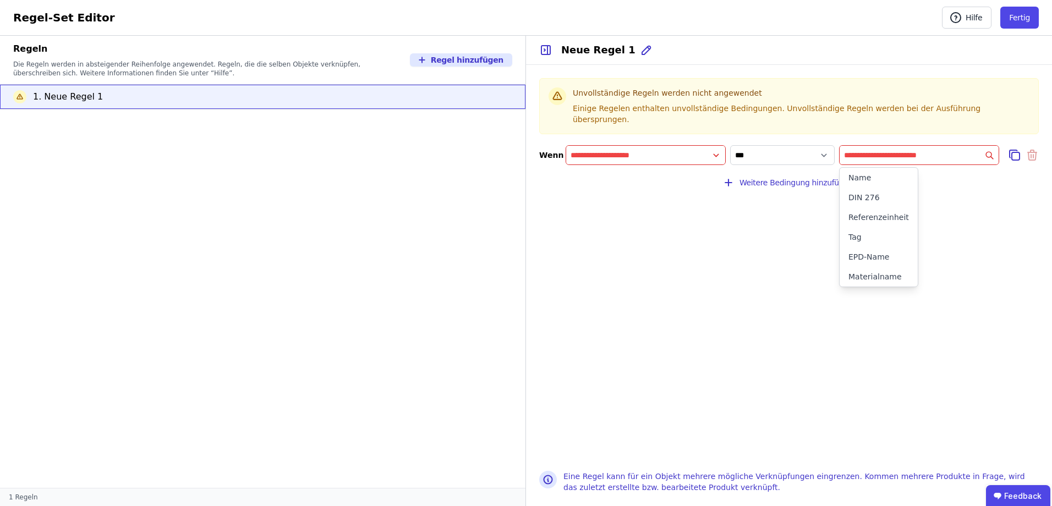
click at [596, 145] on input "filter_by" at bounding box center [645, 155] width 159 height 20
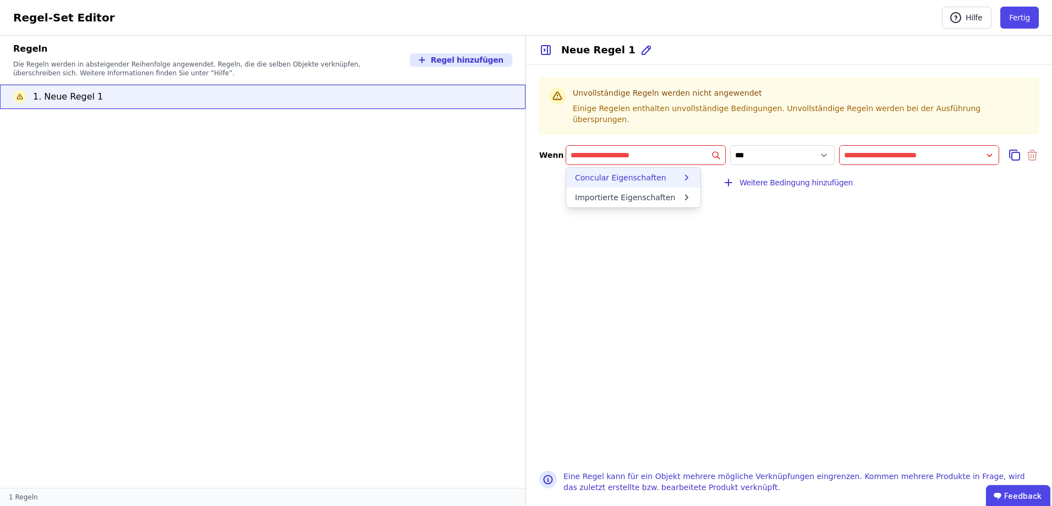
click at [691, 172] on icon at bounding box center [687, 177] width 10 height 11
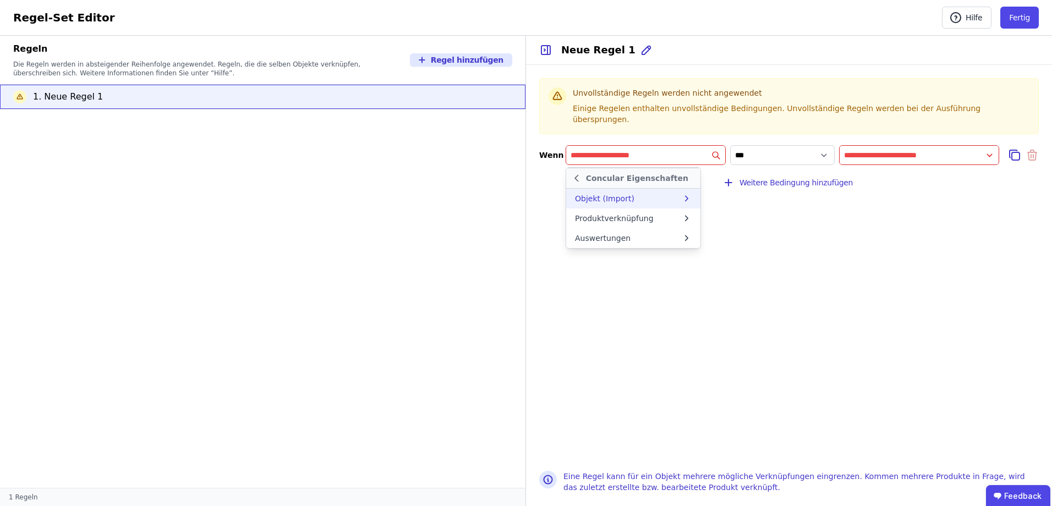
click at [689, 193] on icon at bounding box center [687, 198] width 10 height 11
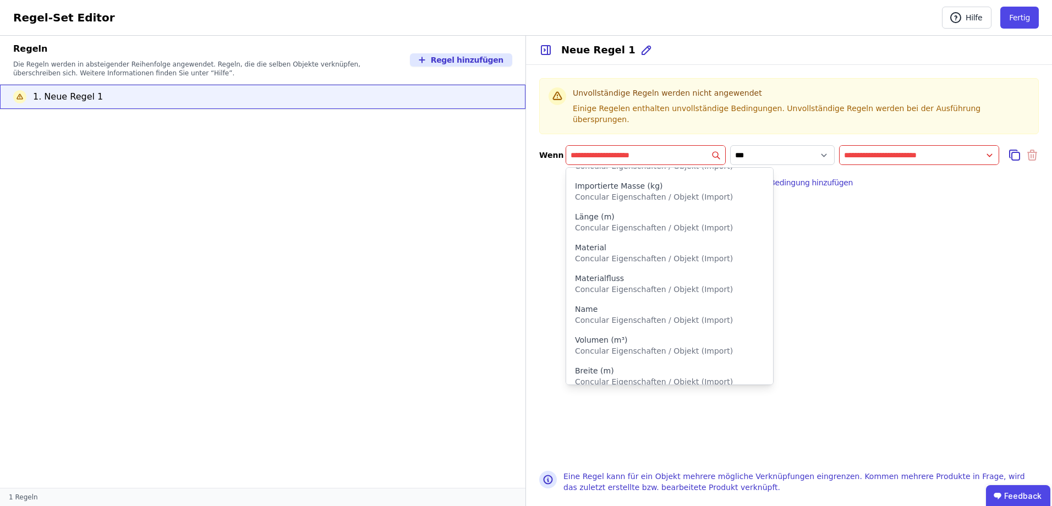
scroll to position [389, 0]
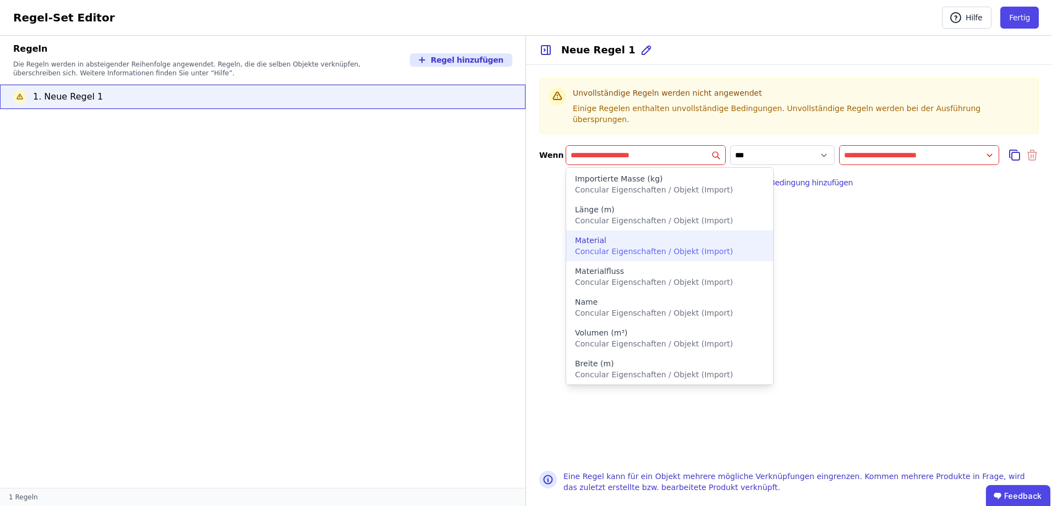
click at [628, 247] on span "Concular Eigenschaften / Objekt (Import)" at bounding box center [654, 251] width 158 height 9
type input "********"
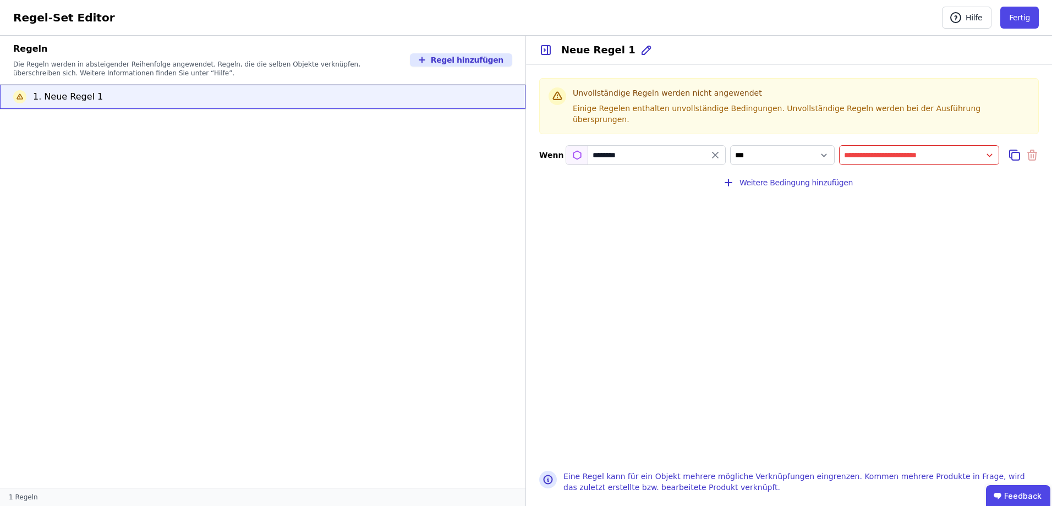
click at [988, 145] on input "value" at bounding box center [918, 155] width 159 height 20
